Goal: Information Seeking & Learning: Learn about a topic

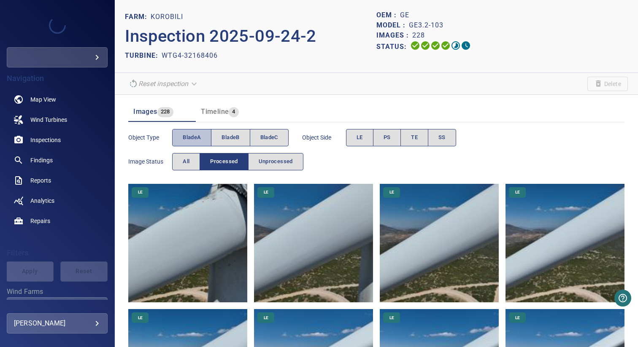
click at [193, 140] on span "bladeA" at bounding box center [192, 138] width 18 height 10
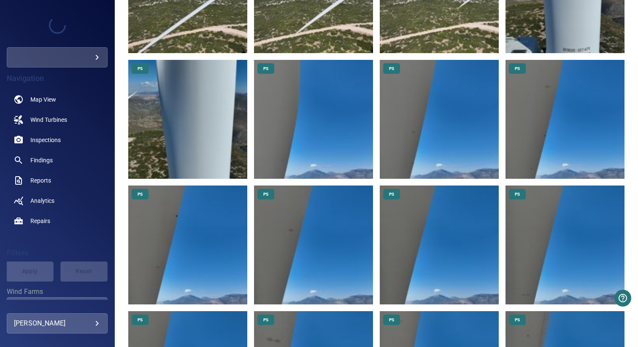
scroll to position [737, 0]
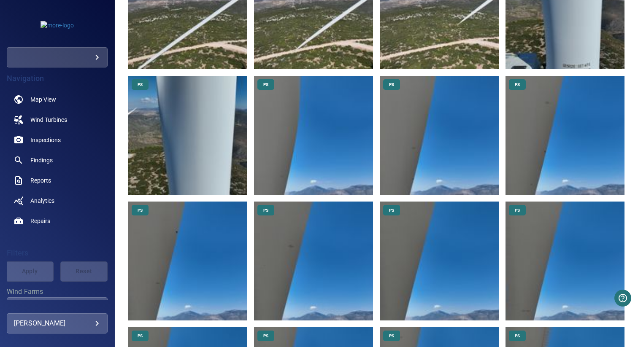
click at [279, 147] on img at bounding box center [313, 135] width 119 height 119
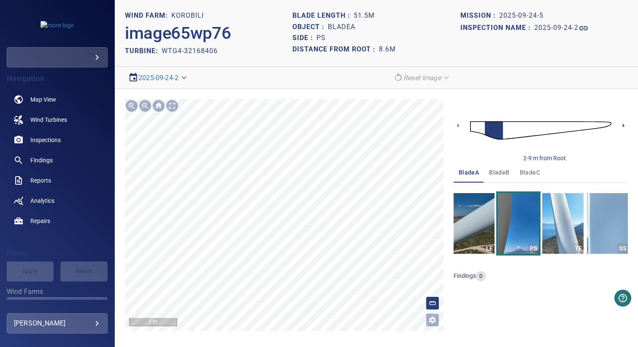
click at [625, 126] on icon at bounding box center [623, 125] width 9 height 9
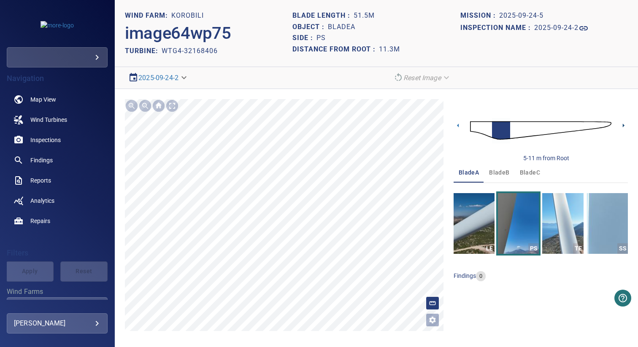
click at [623, 125] on icon at bounding box center [623, 125] width 9 height 9
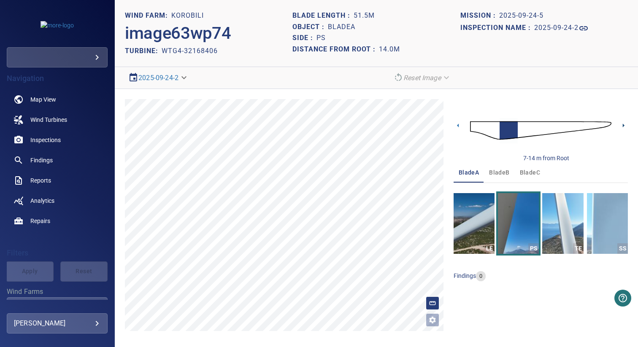
click at [624, 124] on icon at bounding box center [623, 125] width 9 height 9
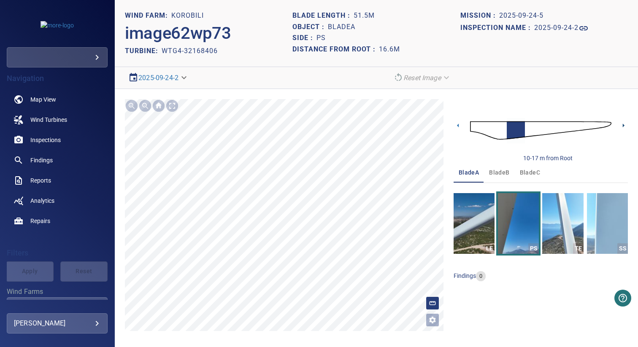
click at [624, 126] on icon at bounding box center [624, 126] width 2 height 4
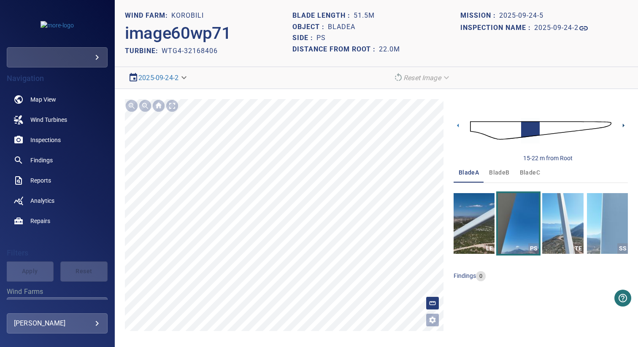
click at [624, 126] on icon at bounding box center [624, 126] width 2 height 4
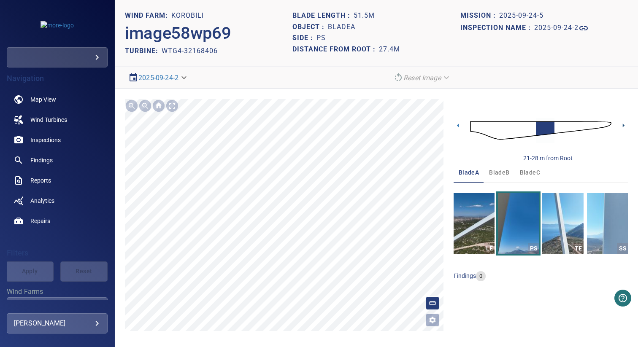
click at [624, 126] on icon at bounding box center [624, 126] width 2 height 4
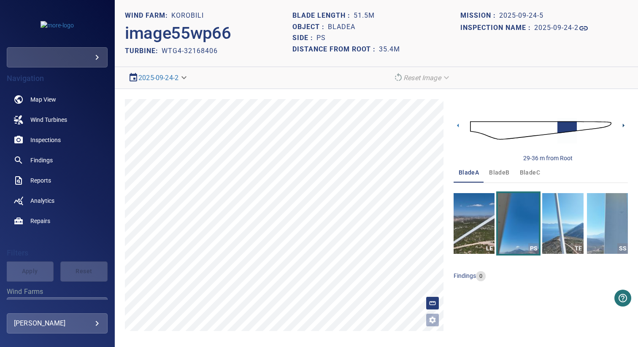
click at [624, 126] on icon at bounding box center [624, 126] width 2 height 4
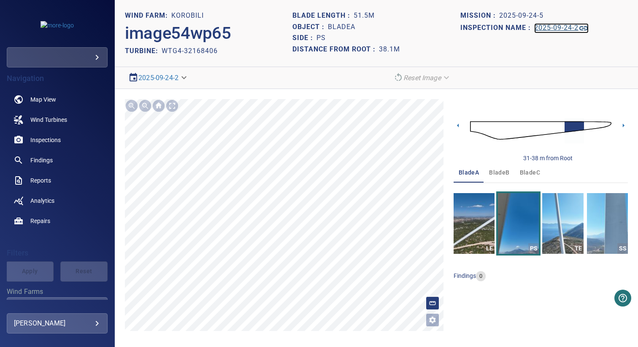
click at [551, 29] on h1 "2025-09-24-2" at bounding box center [556, 28] width 44 height 8
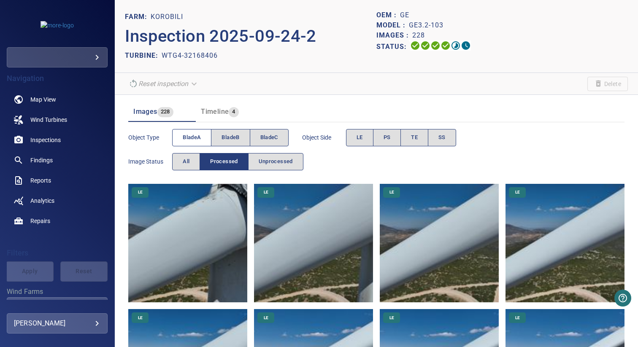
click at [198, 141] on span "bladeA" at bounding box center [192, 138] width 18 height 10
click at [224, 135] on span "bladeB" at bounding box center [231, 138] width 18 height 10
click at [195, 137] on span "bladeA" at bounding box center [192, 138] width 18 height 10
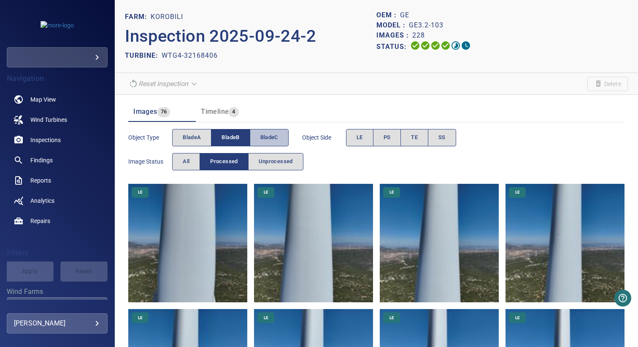
click at [271, 135] on span "bladeC" at bounding box center [269, 138] width 18 height 10
click at [234, 135] on span "bladeB" at bounding box center [231, 138] width 18 height 10
